Goal: Task Accomplishment & Management: Use online tool/utility

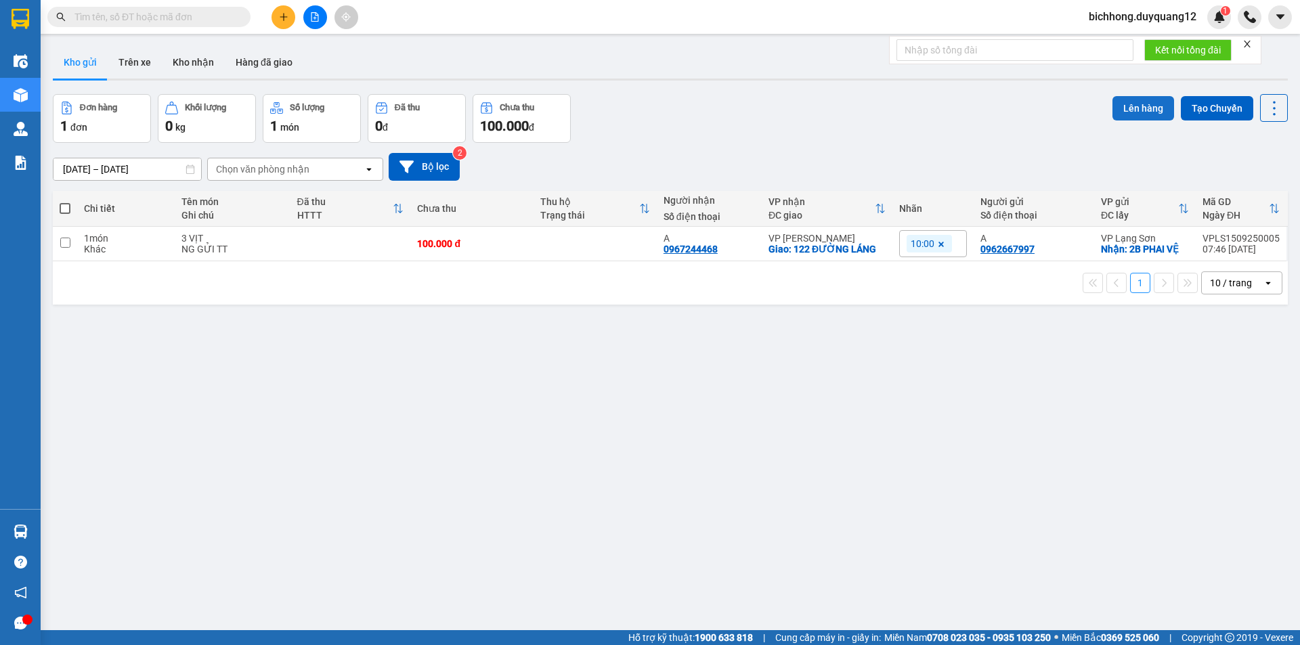
click at [1115, 109] on button "Lên hàng" at bounding box center [1144, 108] width 62 height 24
drag, startPoint x: 463, startPoint y: 484, endPoint x: 65, endPoint y: 250, distance: 461.1
click at [463, 479] on div "ver 1.8.143 Kho gửi Trên xe Kho nhận Hàng đã giao Đơn hàng 1 đơn Khối lượng 0 k…" at bounding box center [670, 363] width 1246 height 645
click at [344, 362] on div "ver 1.8.143 Kho gửi Trên xe Kho nhận Hàng đã giao Đơn hàng 1 đơn Khối lượng 0 k…" at bounding box center [670, 363] width 1246 height 645
click at [64, 242] on input "checkbox" at bounding box center [65, 243] width 10 height 10
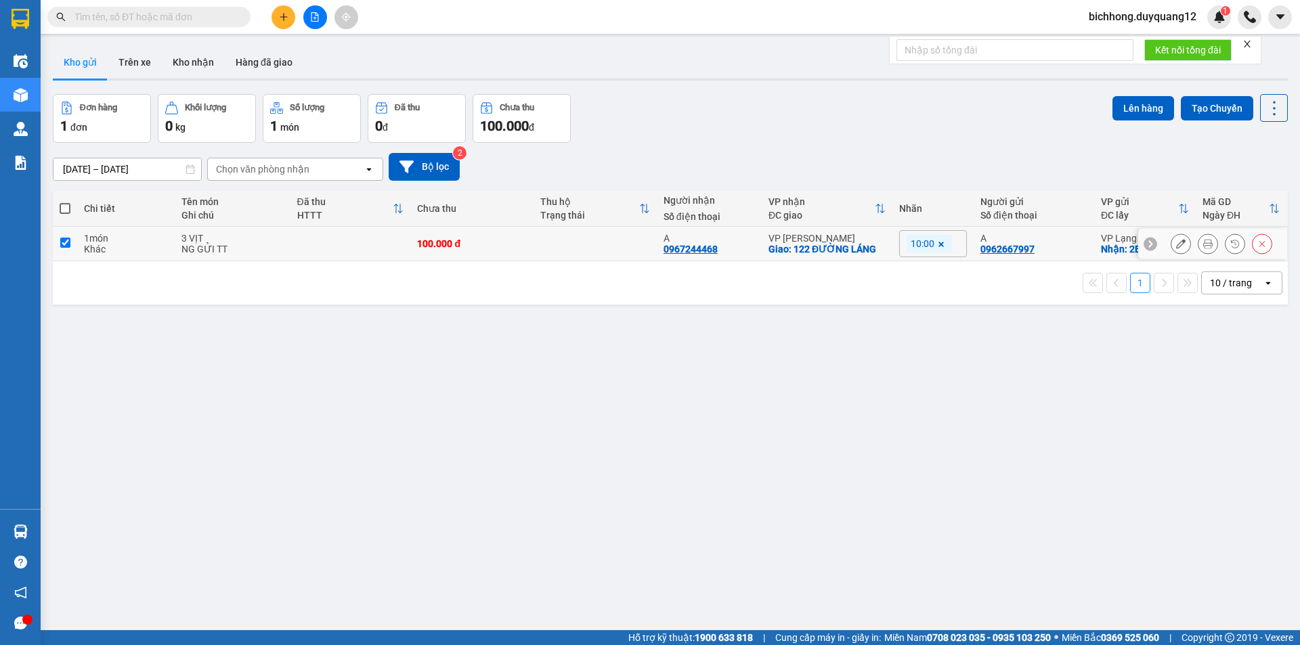
checkbox input "true"
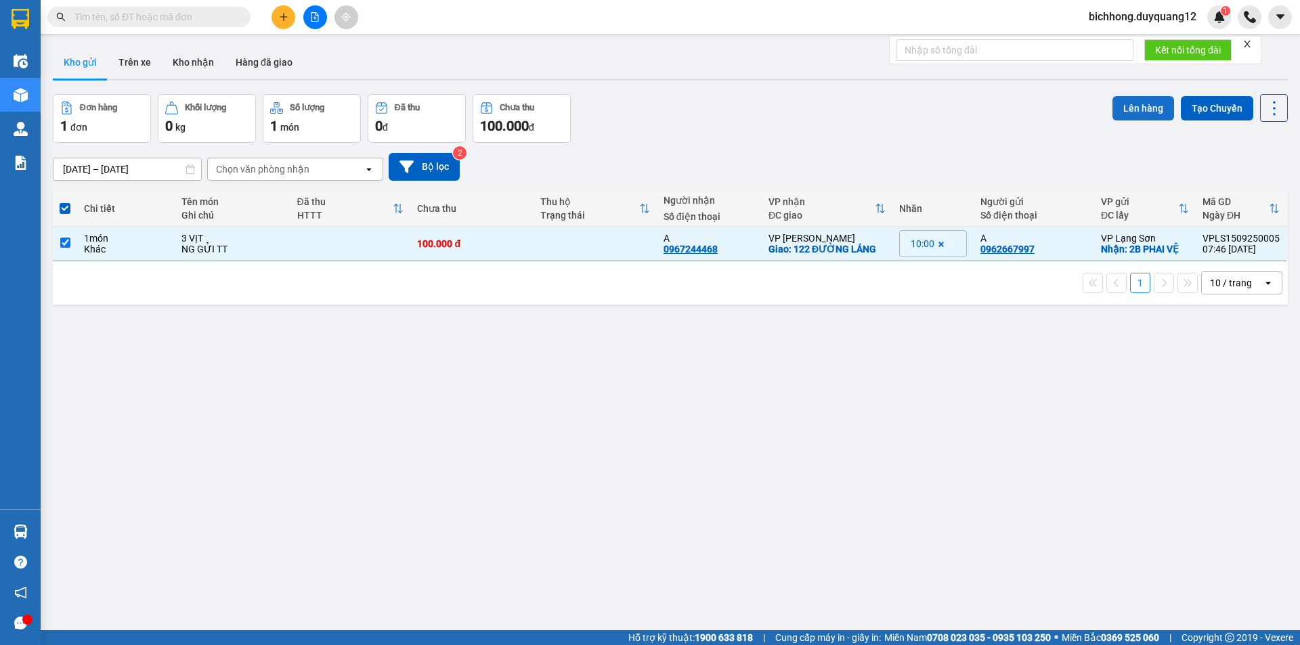
click at [1125, 109] on button "Lên hàng" at bounding box center [1144, 108] width 62 height 24
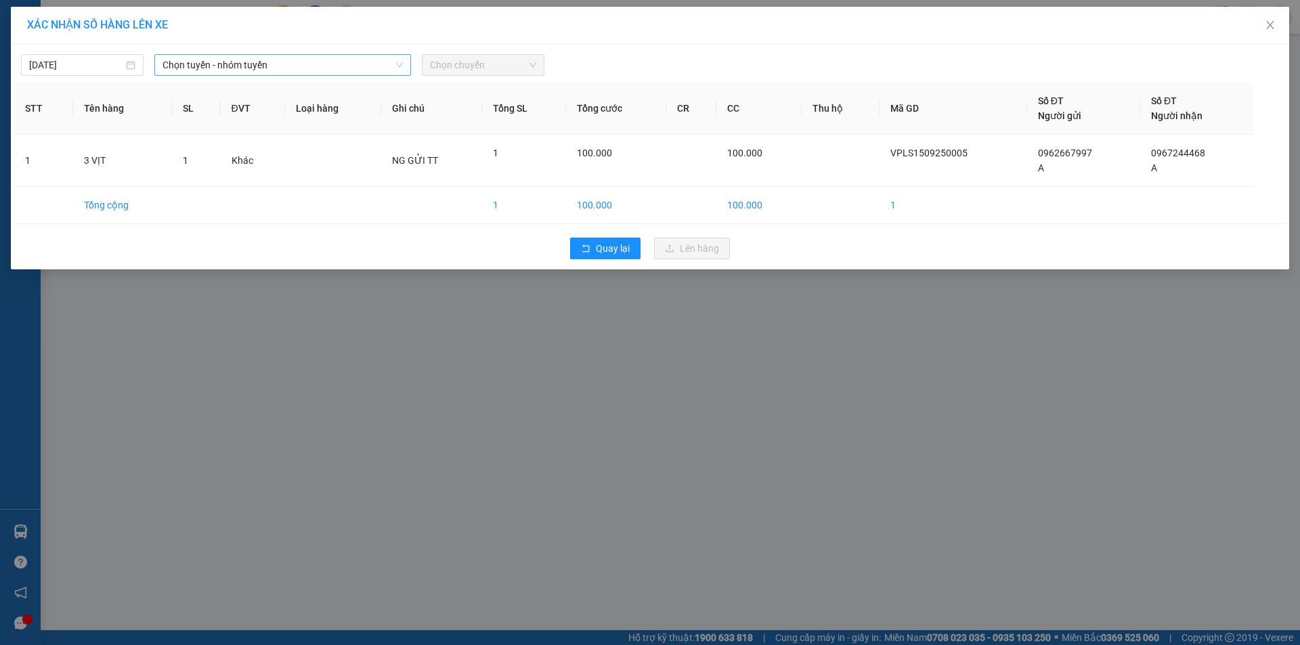
click at [297, 66] on span "Chọn tuyến - nhóm tuyến" at bounding box center [283, 65] width 240 height 20
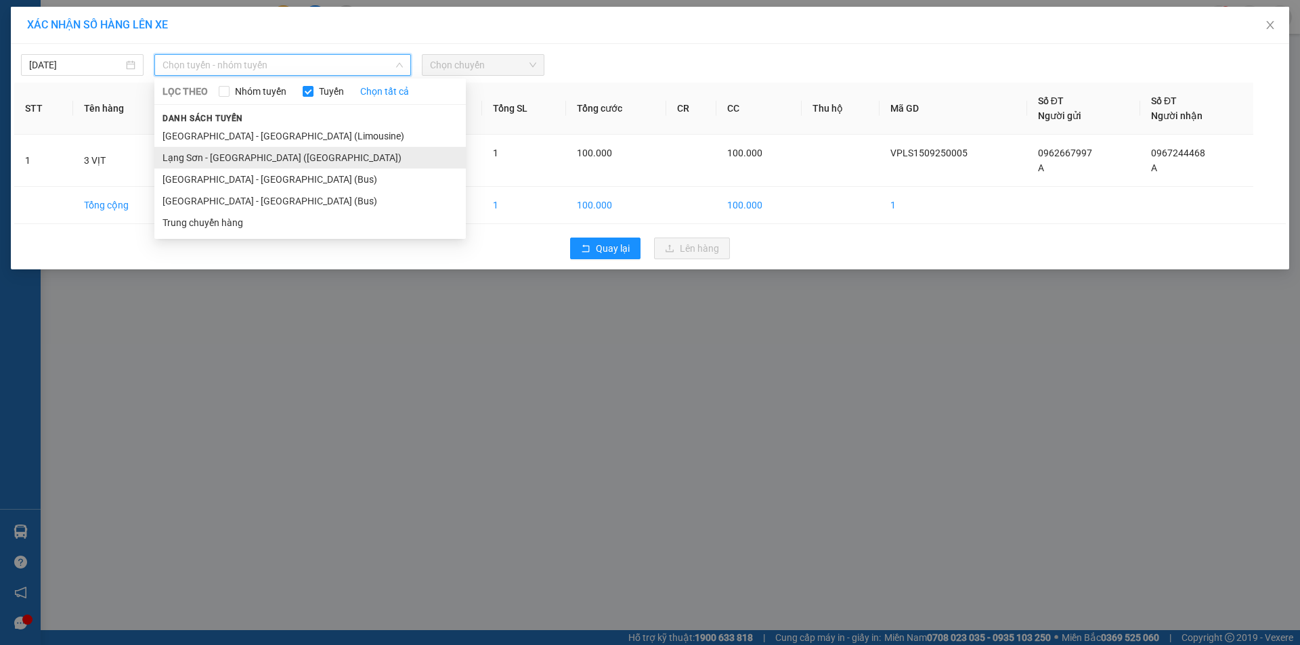
click at [255, 160] on li "Lạng Sơn - [GEOGRAPHIC_DATA] ([GEOGRAPHIC_DATA])" at bounding box center [310, 158] width 312 height 22
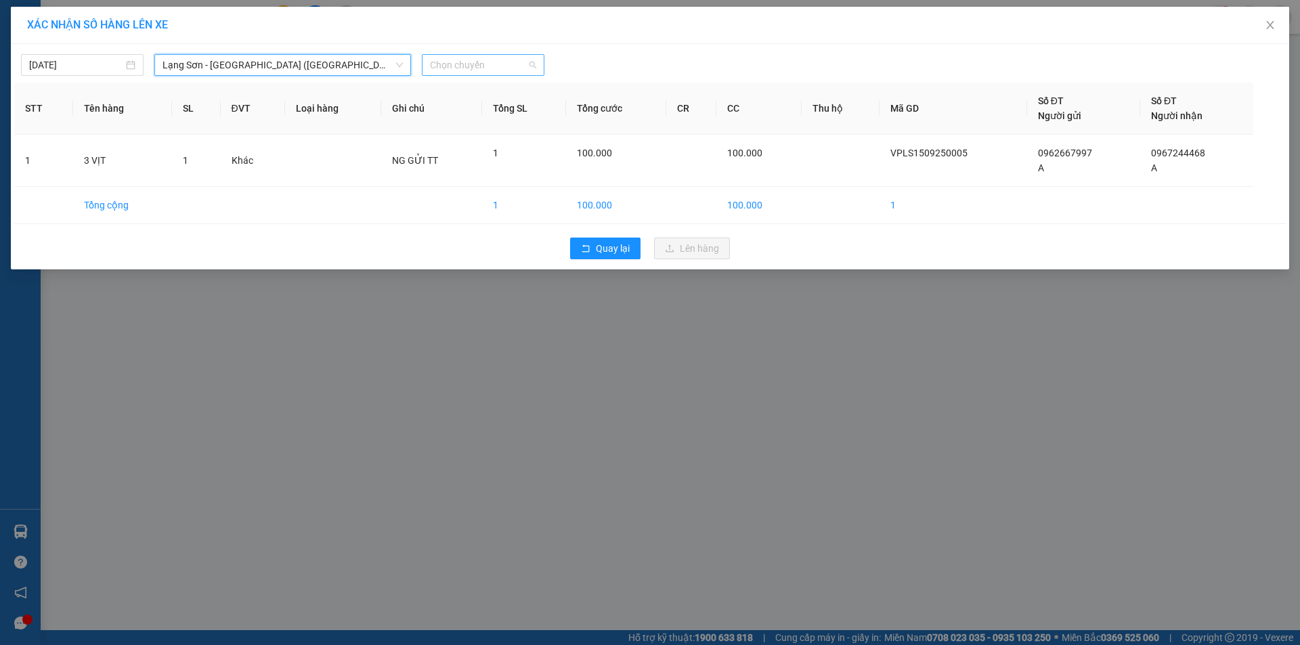
click at [477, 63] on span "Chọn chuyến" at bounding box center [483, 65] width 106 height 20
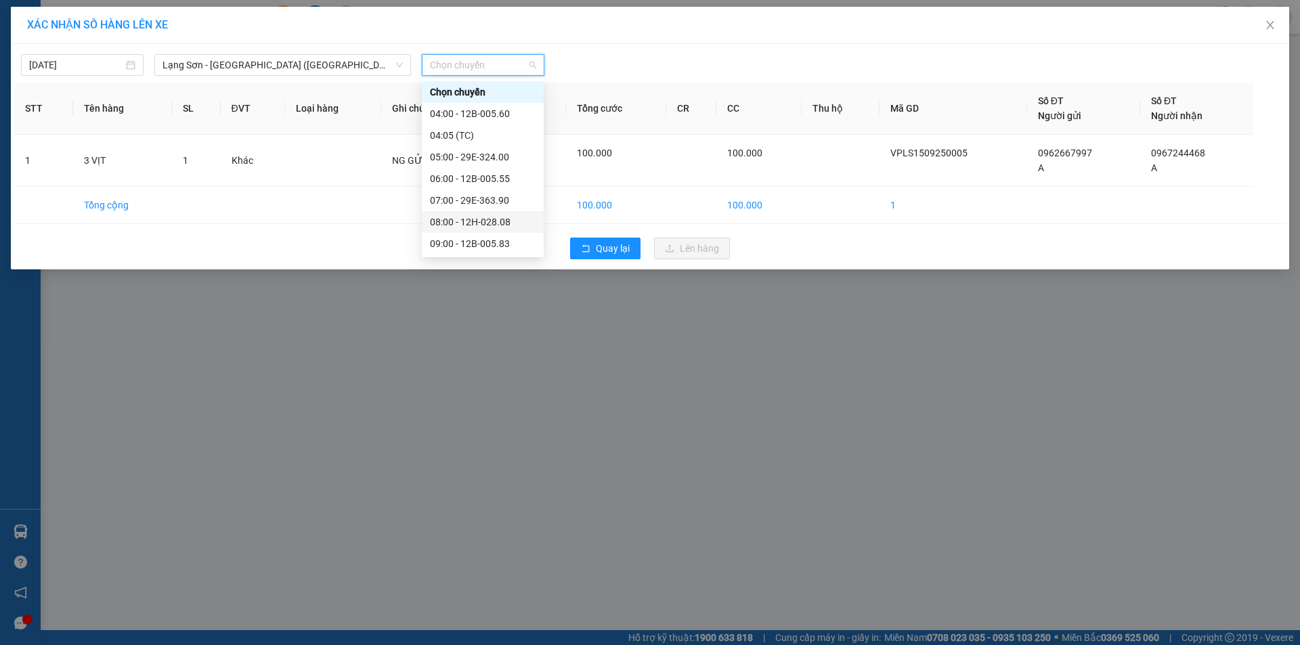
click at [735, 486] on div "XÁC NHẬN SỐ HÀNG LÊN XE [DATE] [GEOGRAPHIC_DATA] - [GEOGRAPHIC_DATA] ([GEOGRAPH…" at bounding box center [650, 322] width 1300 height 645
